Goal: Task Accomplishment & Management: Complete application form

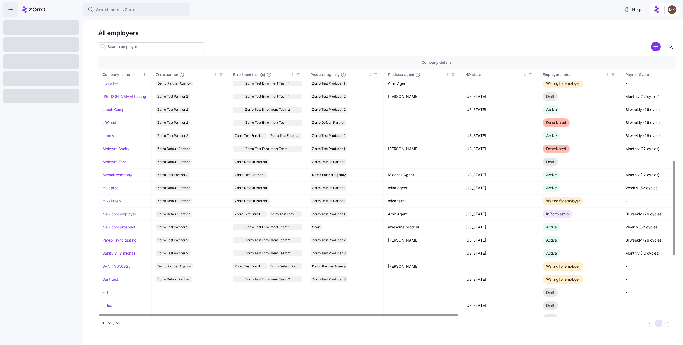
scroll to position [285, 0]
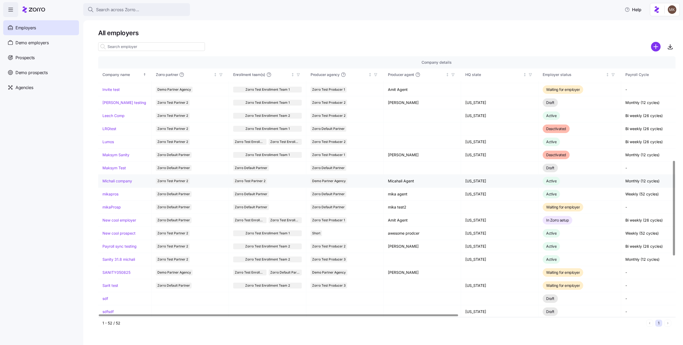
click at [118, 182] on link "Michali company" at bounding box center [117, 180] width 30 height 5
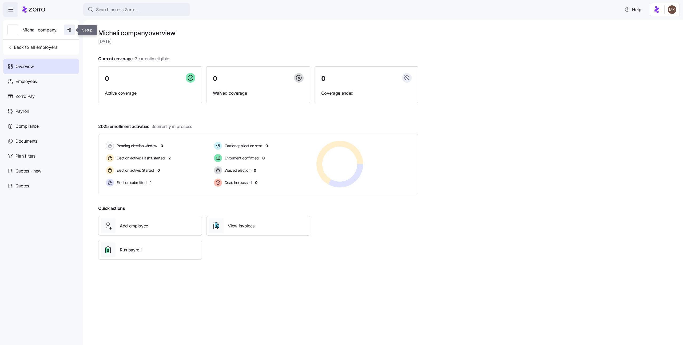
click at [65, 30] on span "button" at bounding box center [69, 30] width 10 height 10
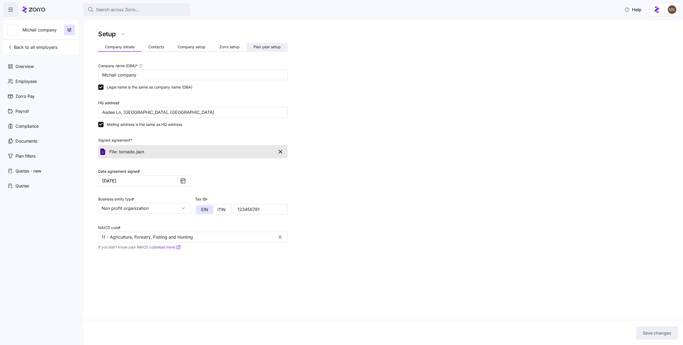
click at [280, 47] on span "Plan year setup" at bounding box center [266, 47] width 27 height 4
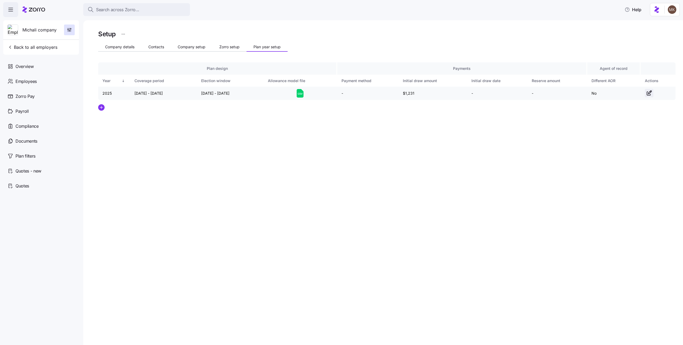
click at [646, 95] on icon "button" at bounding box center [649, 93] width 6 height 6
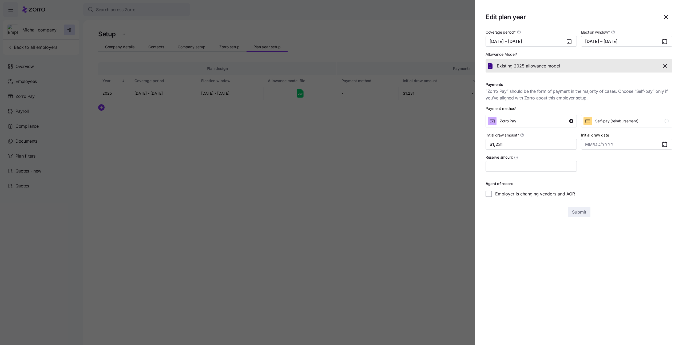
click at [662, 66] on icon "button" at bounding box center [665, 66] width 6 height 6
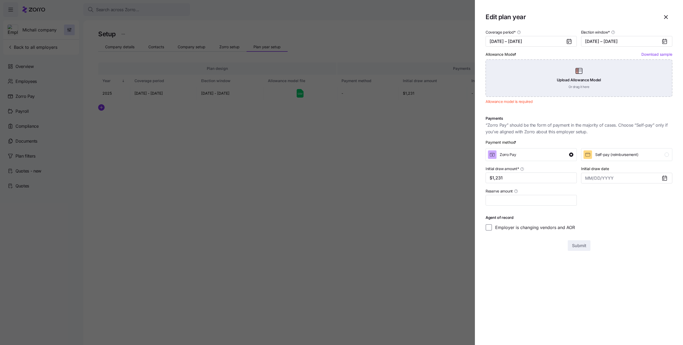
click at [571, 66] on div "Upload Allowance Model Or drag it here" at bounding box center [578, 77] width 187 height 37
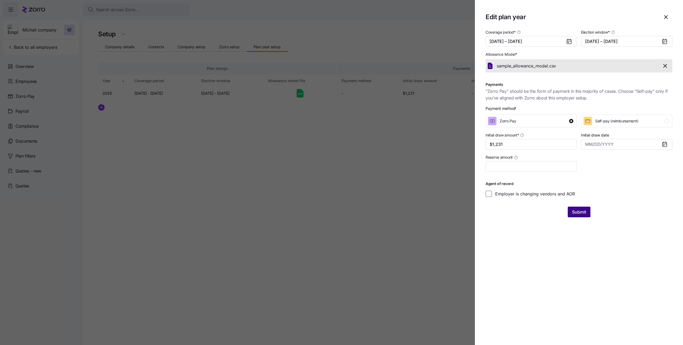
click at [569, 213] on button "Submit" at bounding box center [579, 212] width 23 height 11
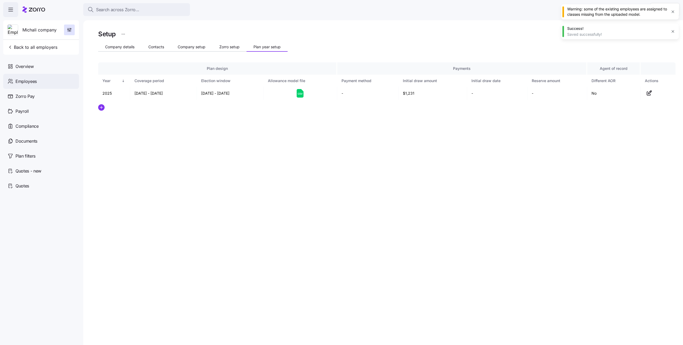
click at [61, 84] on div "Employees" at bounding box center [41, 81] width 76 height 15
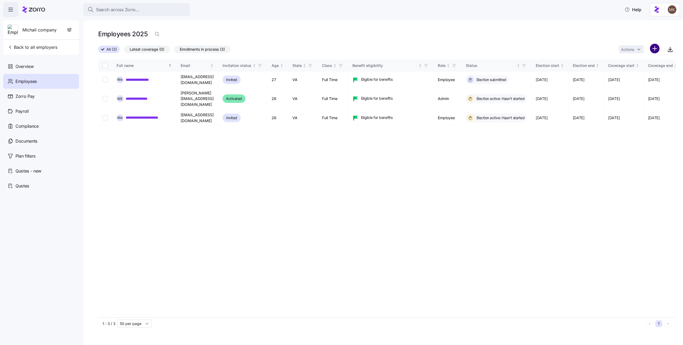
click at [654, 51] on html "**********" at bounding box center [341, 171] width 683 height 342
click at [628, 62] on span "Upload roster" at bounding box center [630, 62] width 23 height 5
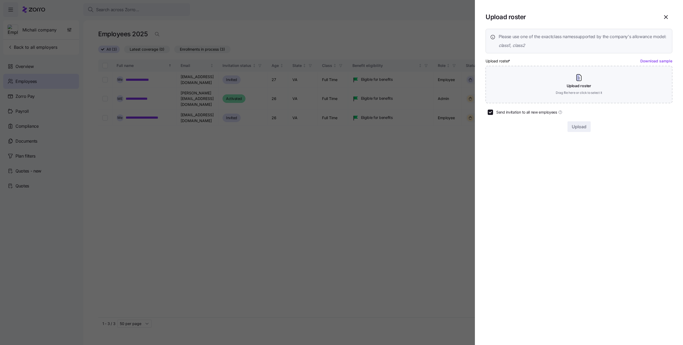
click at [640, 69] on div "Upload roster * Download sample Upload roster Drag file here or click to select…" at bounding box center [578, 81] width 187 height 46
click at [645, 63] on link "Download sample" at bounding box center [656, 61] width 32 height 5
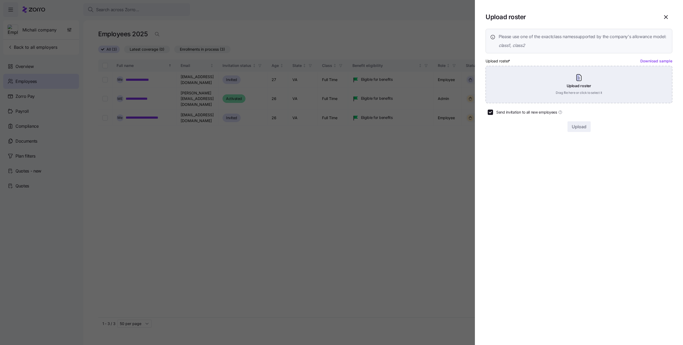
click at [584, 95] on div "Upload roster Drag file here or click to select it" at bounding box center [578, 84] width 187 height 37
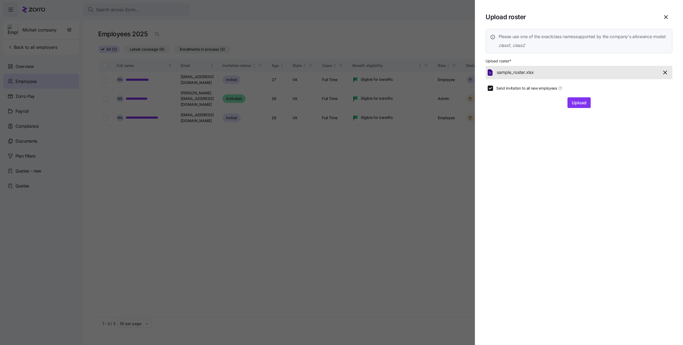
click at [508, 91] on span "Send invitation to all new employees" at bounding box center [526, 88] width 61 height 5
click at [493, 91] on input "Send invitation to all new employees" at bounding box center [490, 88] width 5 height 5
checkbox input "false"
click at [581, 106] on span "Upload" at bounding box center [579, 102] width 15 height 6
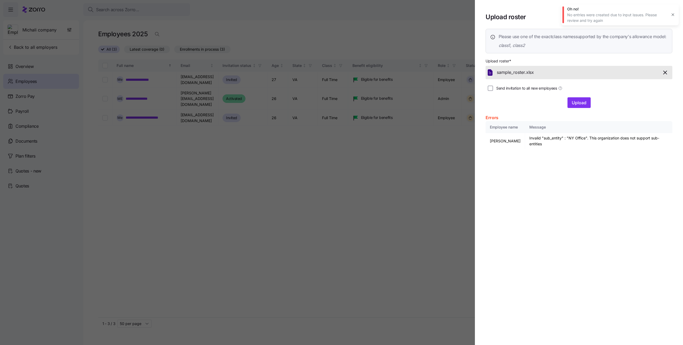
click at [674, 14] on icon "button" at bounding box center [673, 15] width 4 height 4
click at [667, 17] on icon "button" at bounding box center [666, 17] width 6 height 6
